Goal: Transaction & Acquisition: Purchase product/service

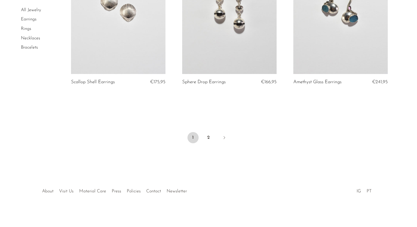
scroll to position [1847, 0]
click at [209, 136] on link "2" at bounding box center [208, 137] width 11 height 11
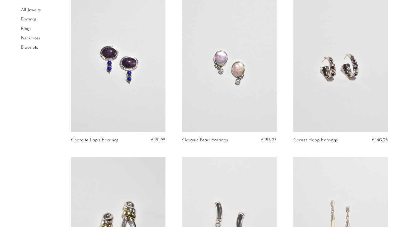
scroll to position [1167, 0]
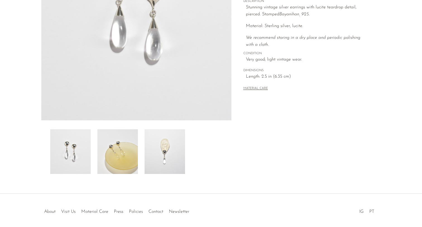
scroll to position [114, 0]
click at [130, 159] on img at bounding box center [117, 152] width 40 height 45
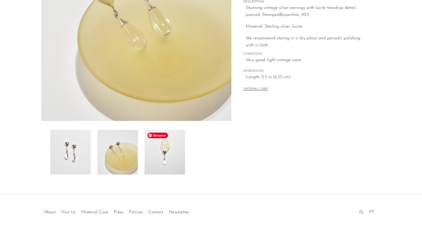
click at [156, 158] on img at bounding box center [164, 152] width 40 height 45
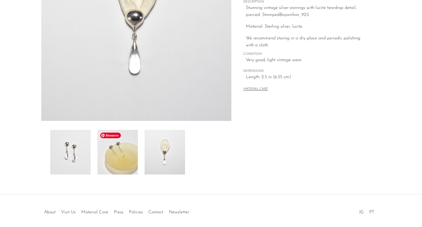
click at [119, 163] on img at bounding box center [117, 152] width 40 height 45
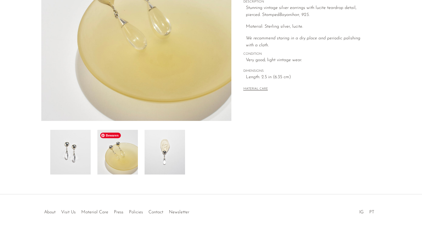
click at [86, 163] on img at bounding box center [70, 152] width 40 height 45
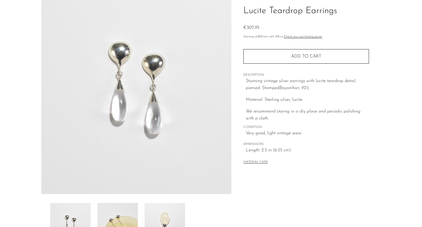
scroll to position [41, 0]
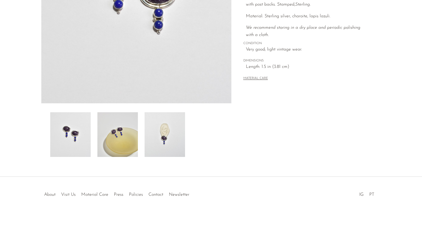
scroll to position [132, 0]
click at [125, 140] on img at bounding box center [117, 134] width 40 height 45
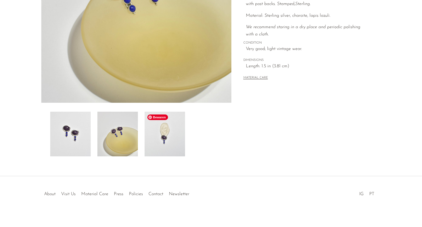
click at [154, 135] on img at bounding box center [164, 134] width 40 height 45
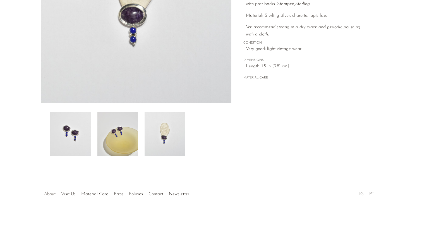
click at [50, 194] on link "About" at bounding box center [49, 194] width 11 height 4
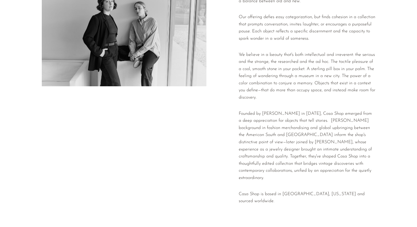
scroll to position [66, 0]
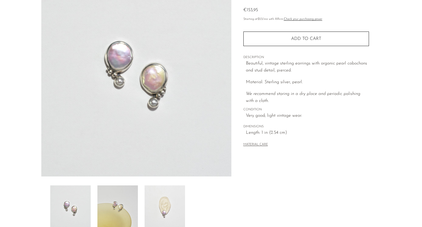
scroll to position [62, 0]
